Goal: Transaction & Acquisition: Purchase product/service

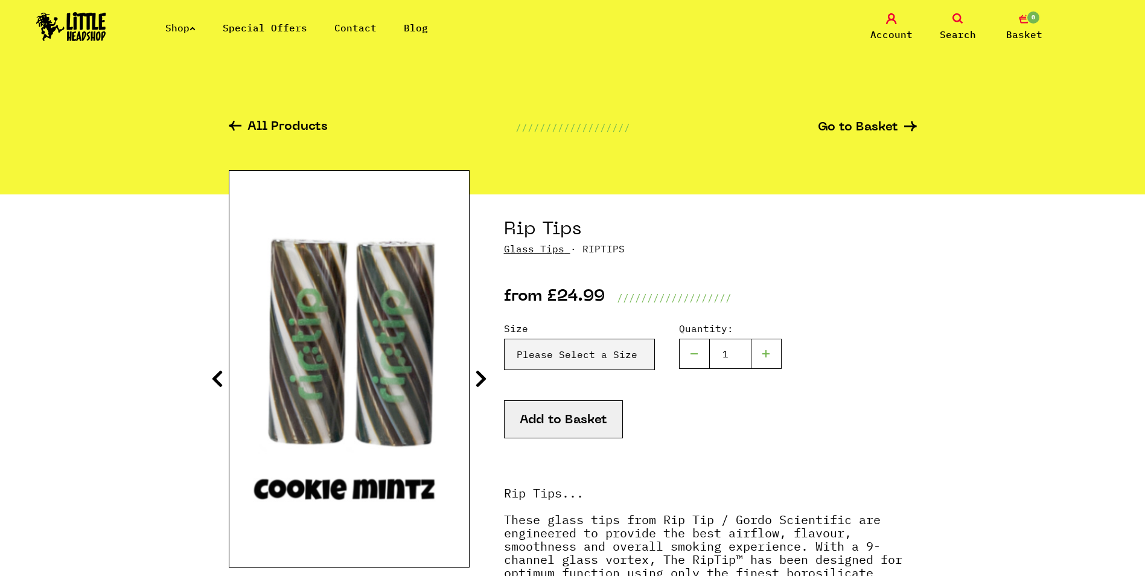
click at [96, 33] on img at bounding box center [71, 26] width 70 height 29
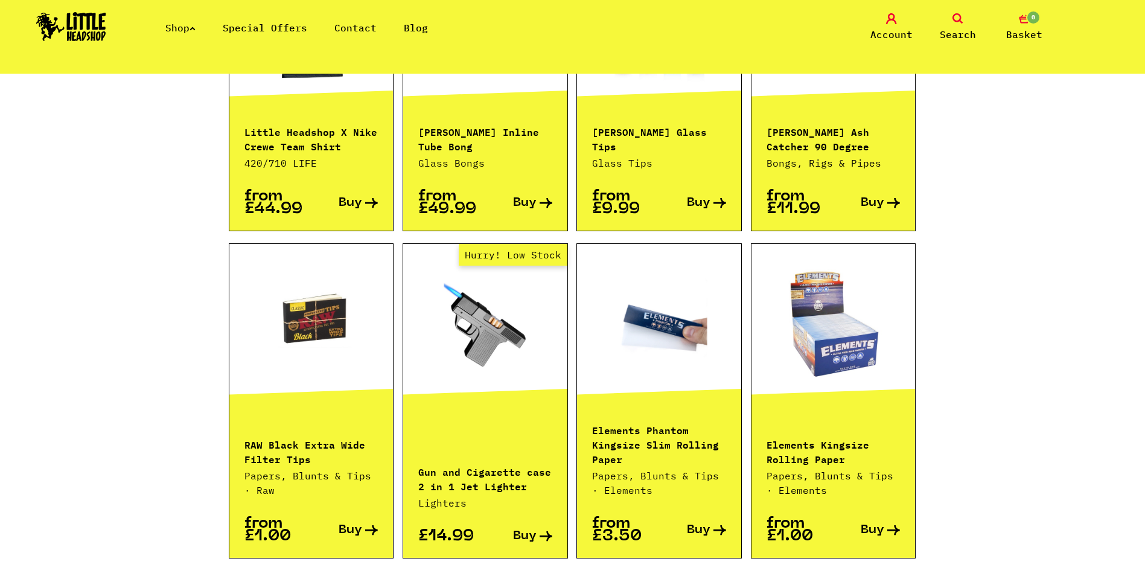
scroll to position [1207, 0]
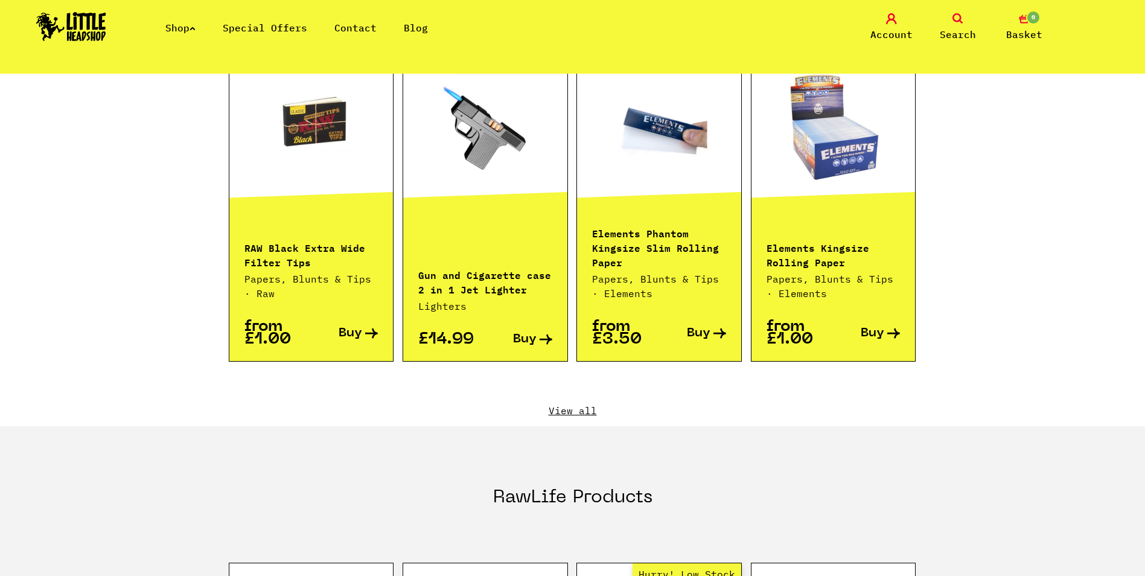
click at [579, 403] on div "Featured Products Vaporisers E-rigs DAB Tools CBD Products Special Offers Littl…" at bounding box center [573, 37] width 688 height 778
click at [579, 404] on link "View all" at bounding box center [573, 410] width 688 height 13
click at [561, 404] on link "View all" at bounding box center [573, 410] width 688 height 13
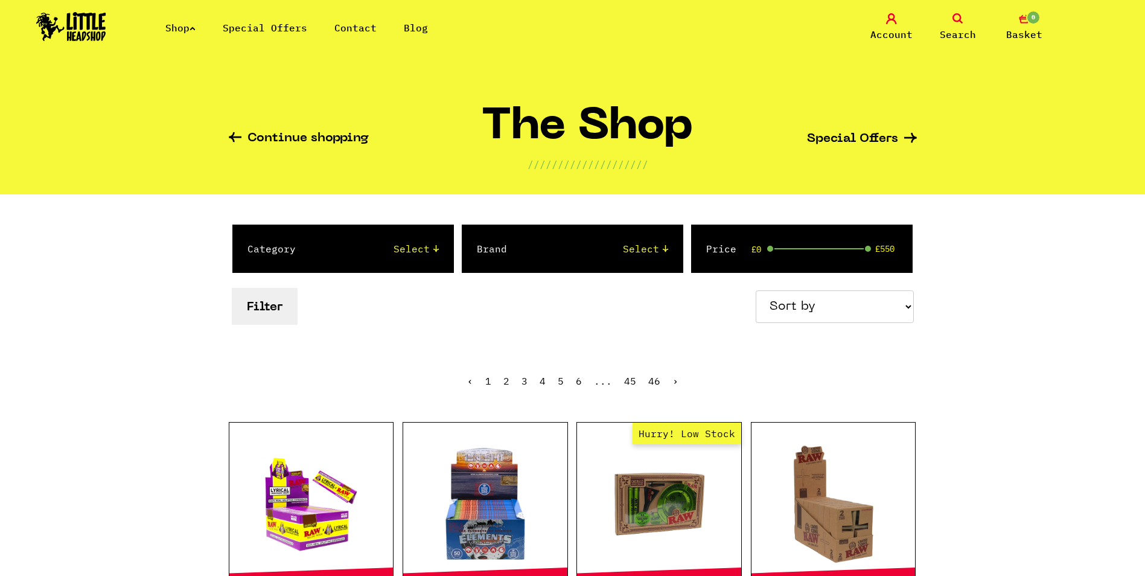
click at [800, 305] on select "Sort by Price - Low to High Price - High to Low Newest Products" at bounding box center [835, 306] width 158 height 33
select select "newest"
click at [757, 290] on select "Sort by Price - Low to High Price - High to Low Newest Products" at bounding box center [835, 306] width 158 height 33
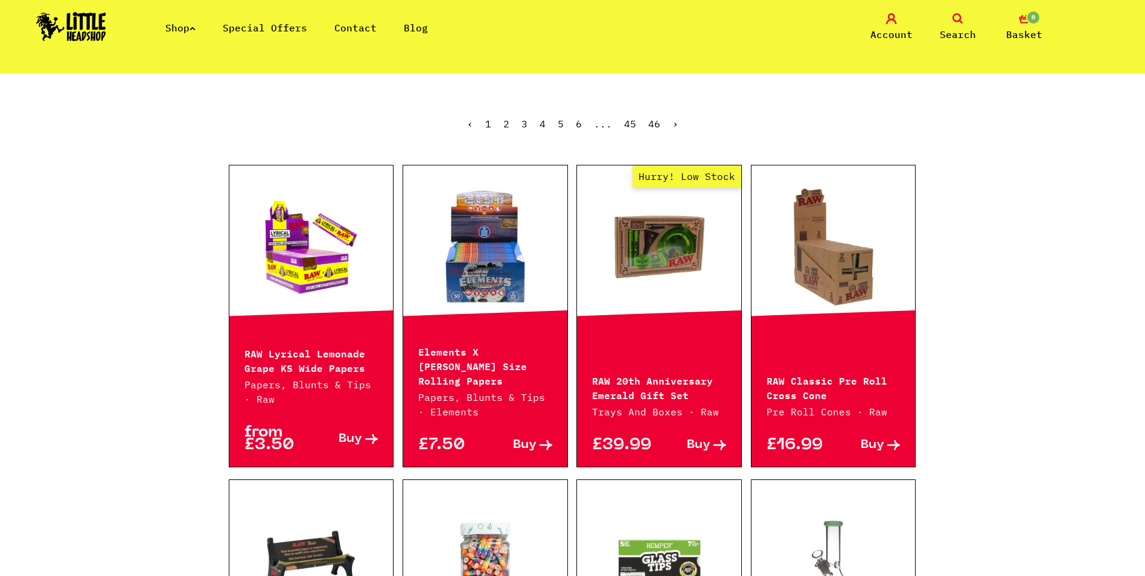
scroll to position [362, 0]
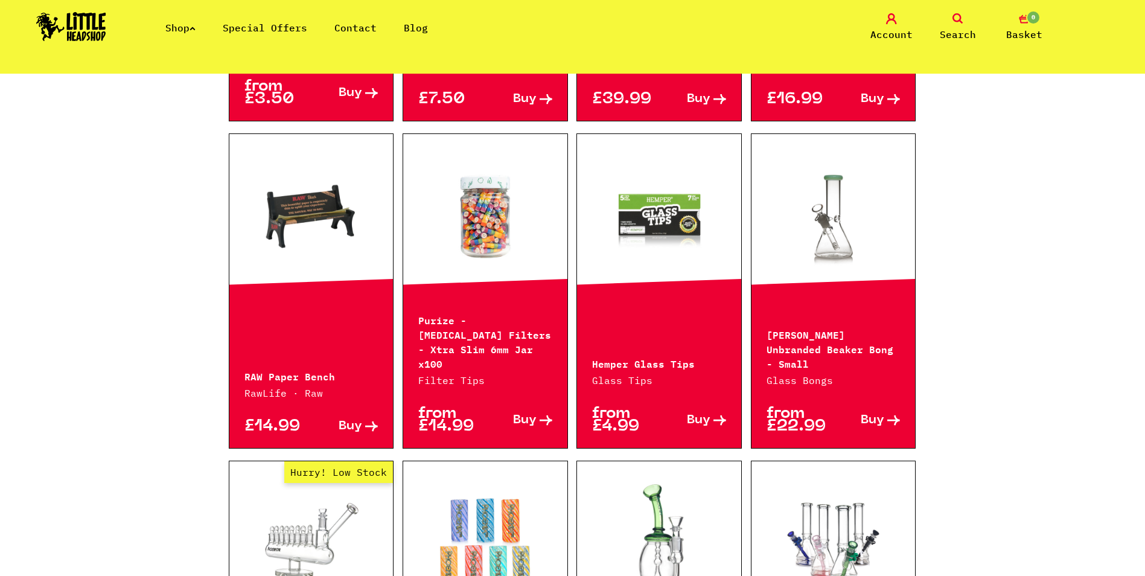
scroll to position [603, 0]
